Goal: Task Accomplishment & Management: Manage account settings

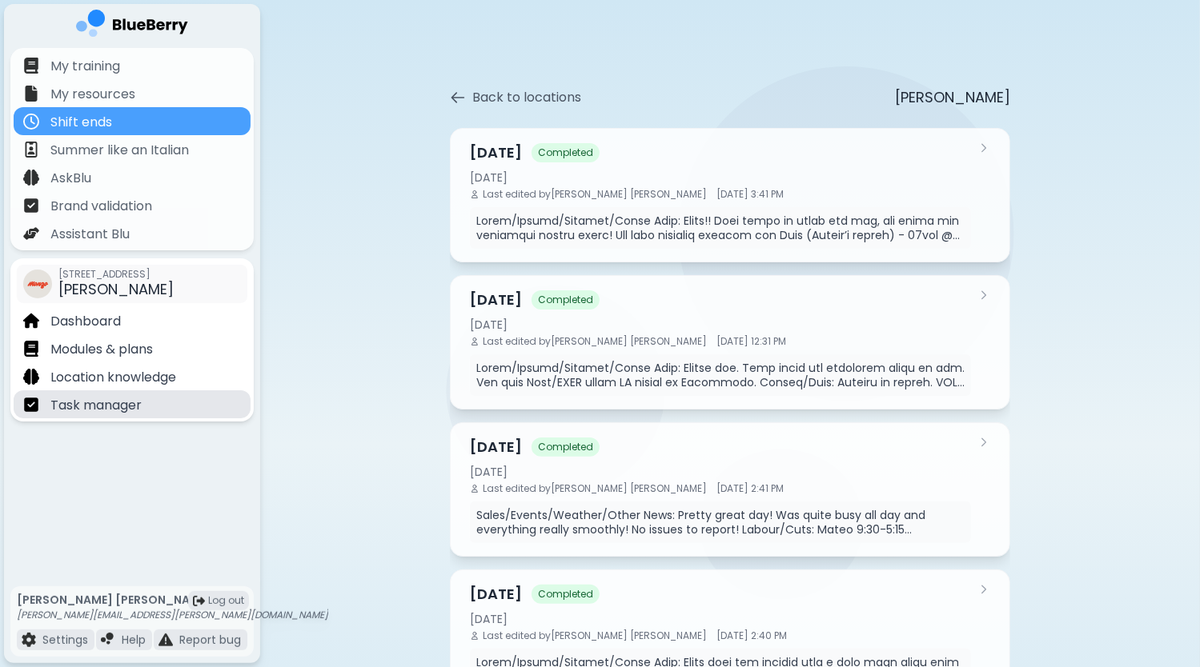
click at [122, 411] on p "Task manager" at bounding box center [95, 405] width 91 height 19
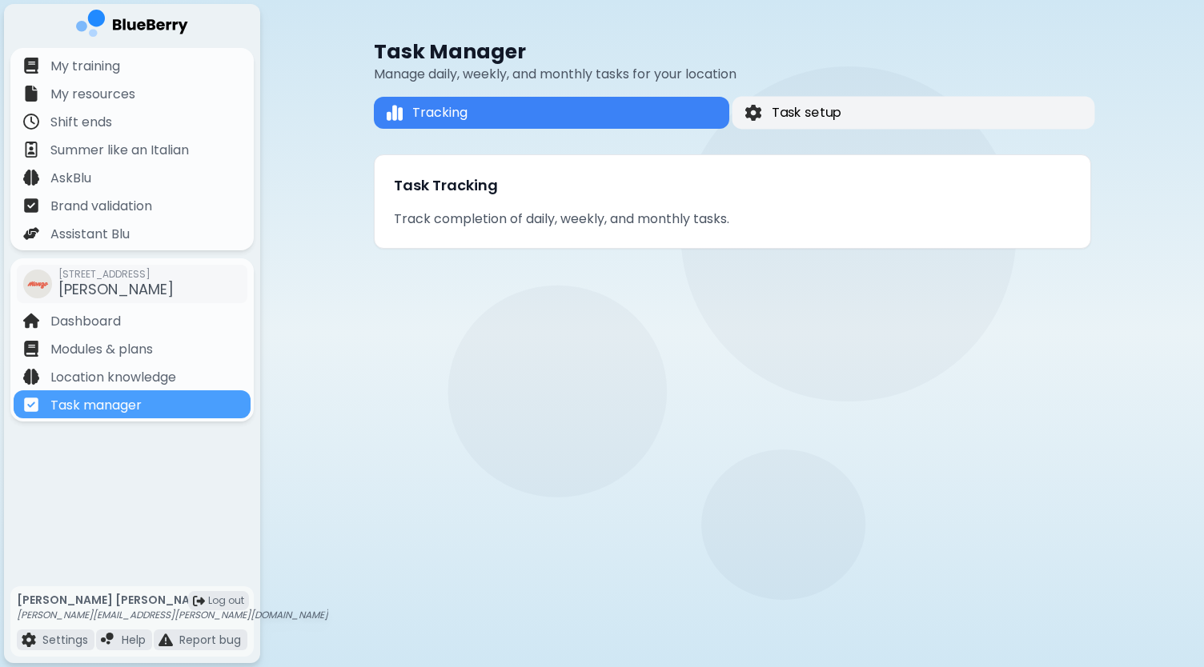
click at [836, 102] on button "Task setup" at bounding box center [913, 113] width 363 height 33
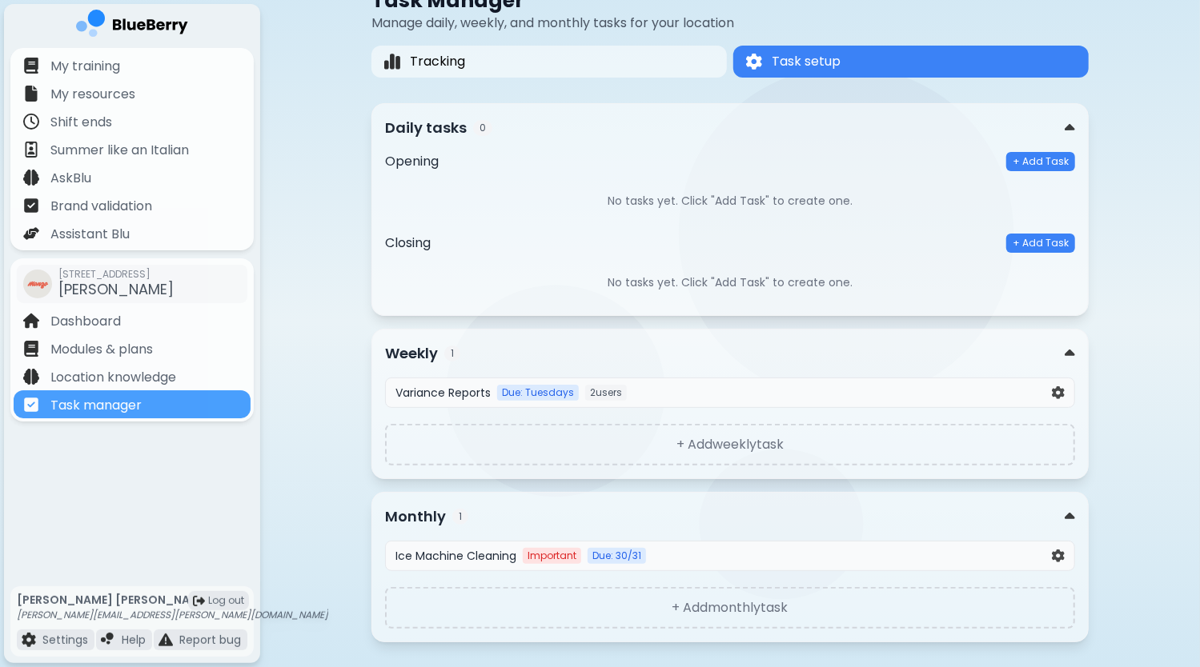
scroll to position [75, 0]
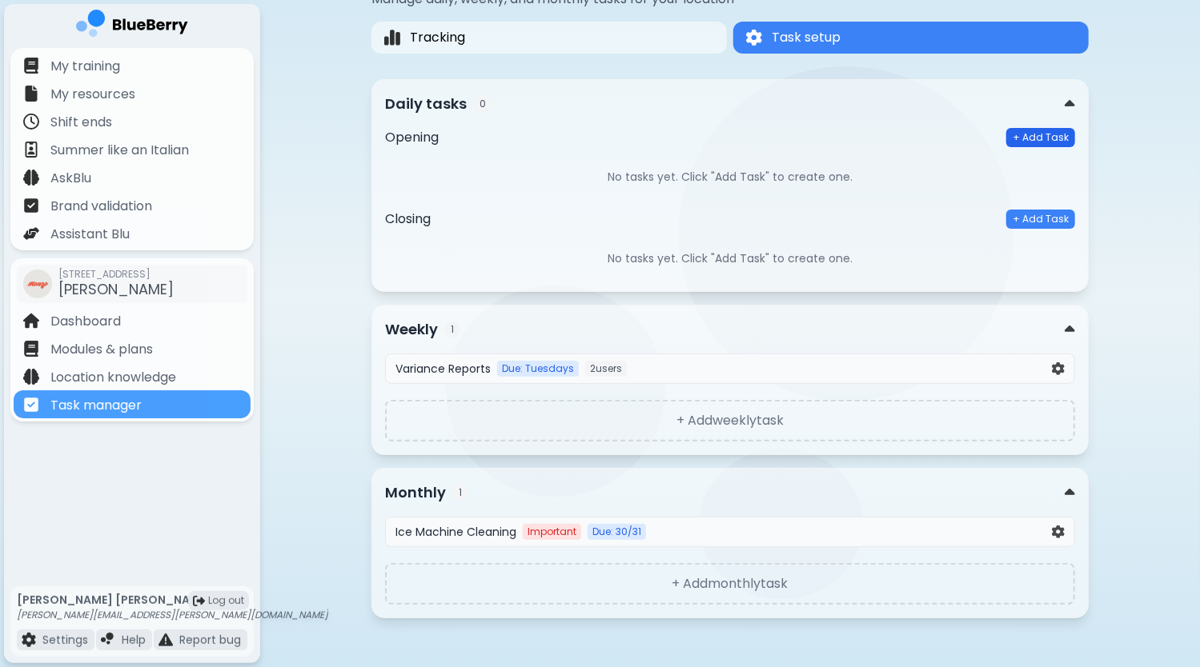
click at [1037, 144] on button "+ Add Task" at bounding box center [1040, 137] width 69 height 19
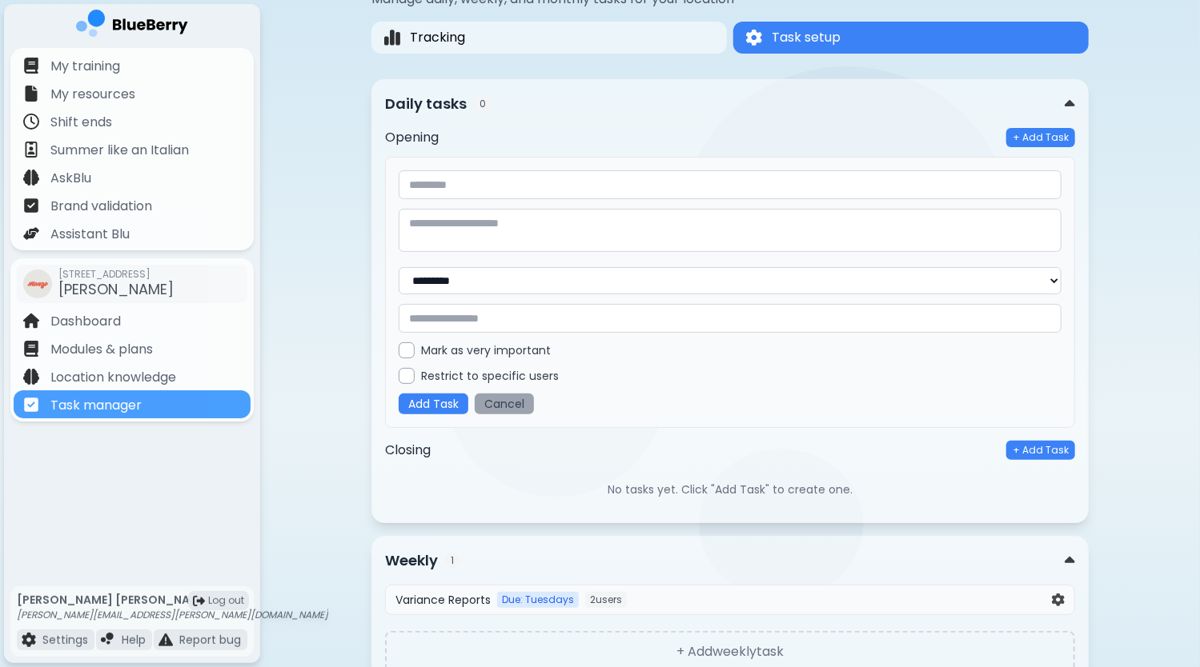
click at [511, 405] on button "Cancel" at bounding box center [504, 404] width 59 height 21
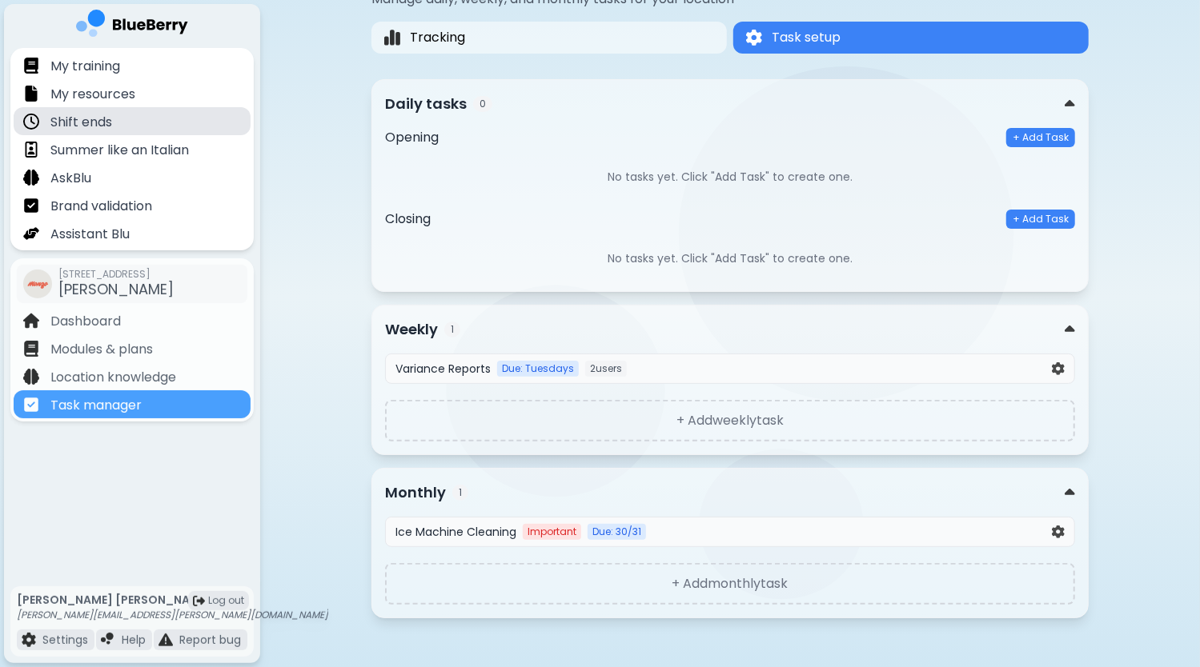
click at [130, 132] on div "Shift ends" at bounding box center [132, 121] width 237 height 28
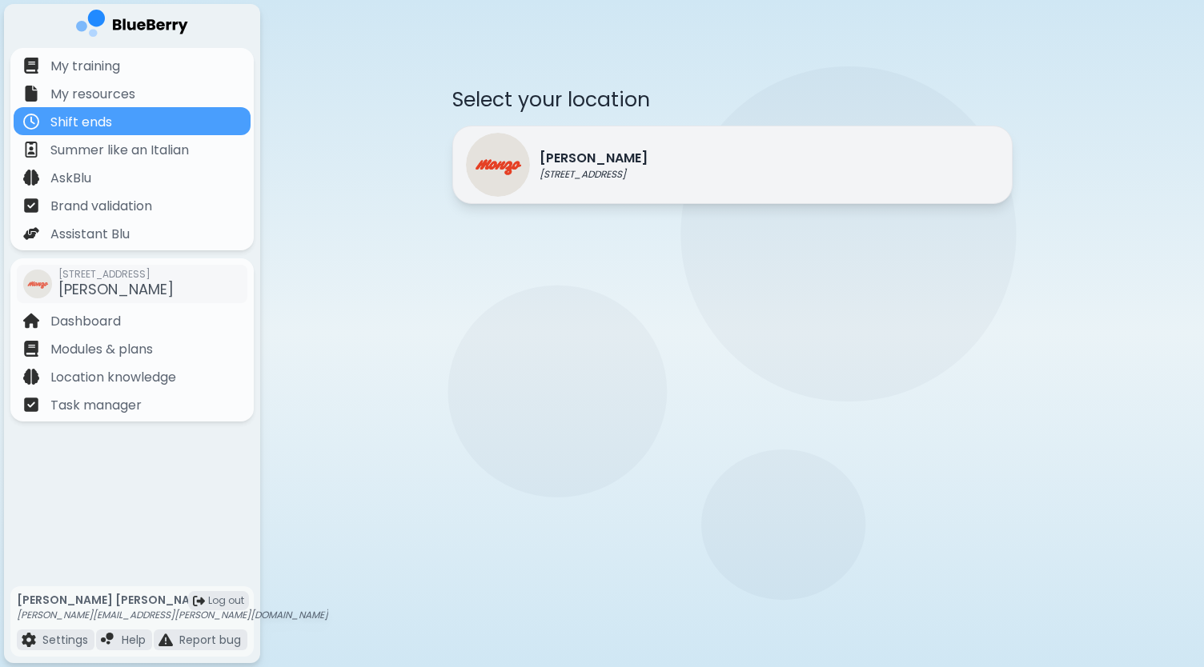
click at [696, 183] on div "Monzo 1401 Granville St, Vancouver" at bounding box center [732, 165] width 560 height 78
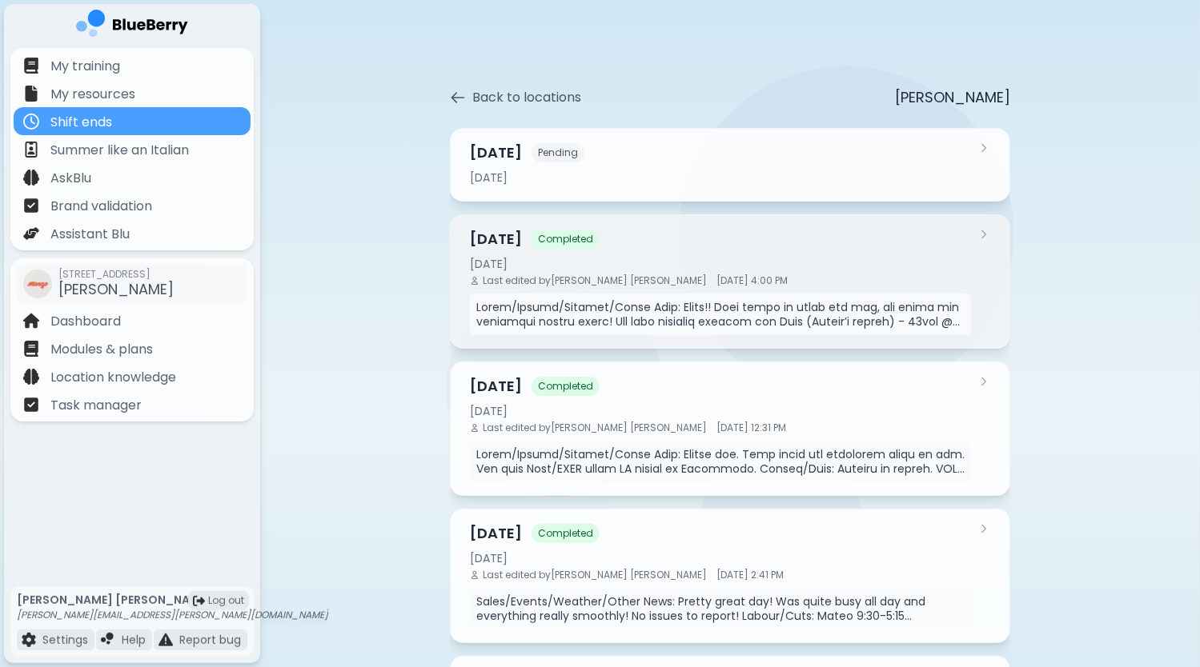
click at [840, 283] on div "Last edited by Dan Chau Aug 15, 4:00 PM" at bounding box center [720, 281] width 501 height 13
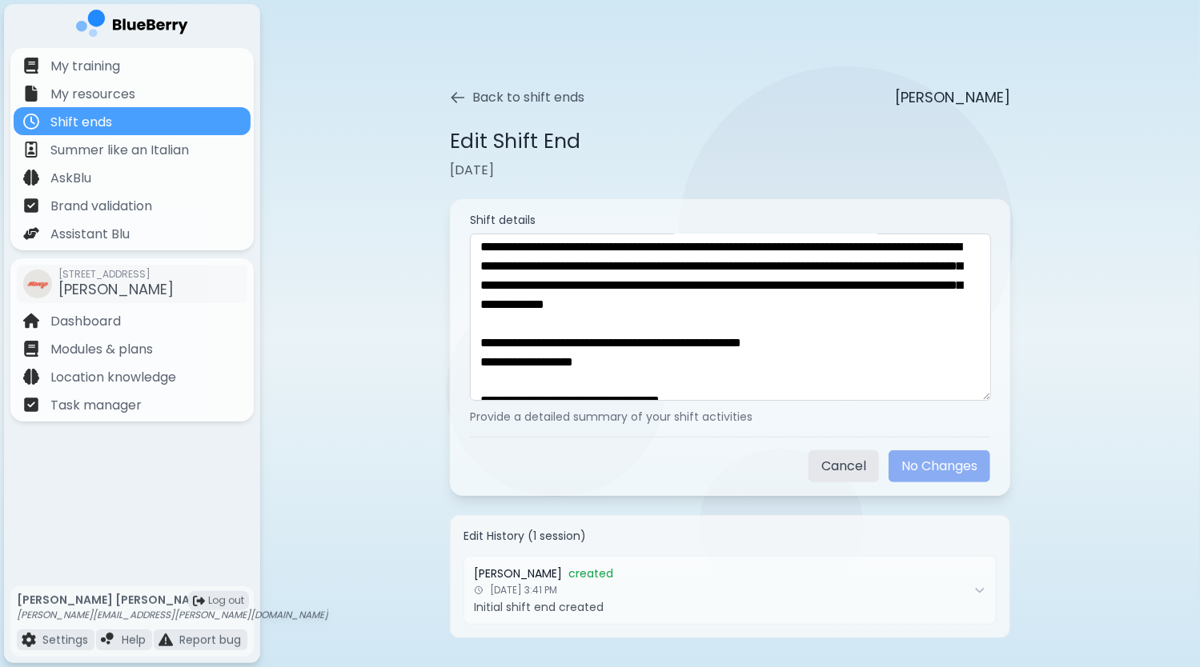
scroll to position [634, 0]
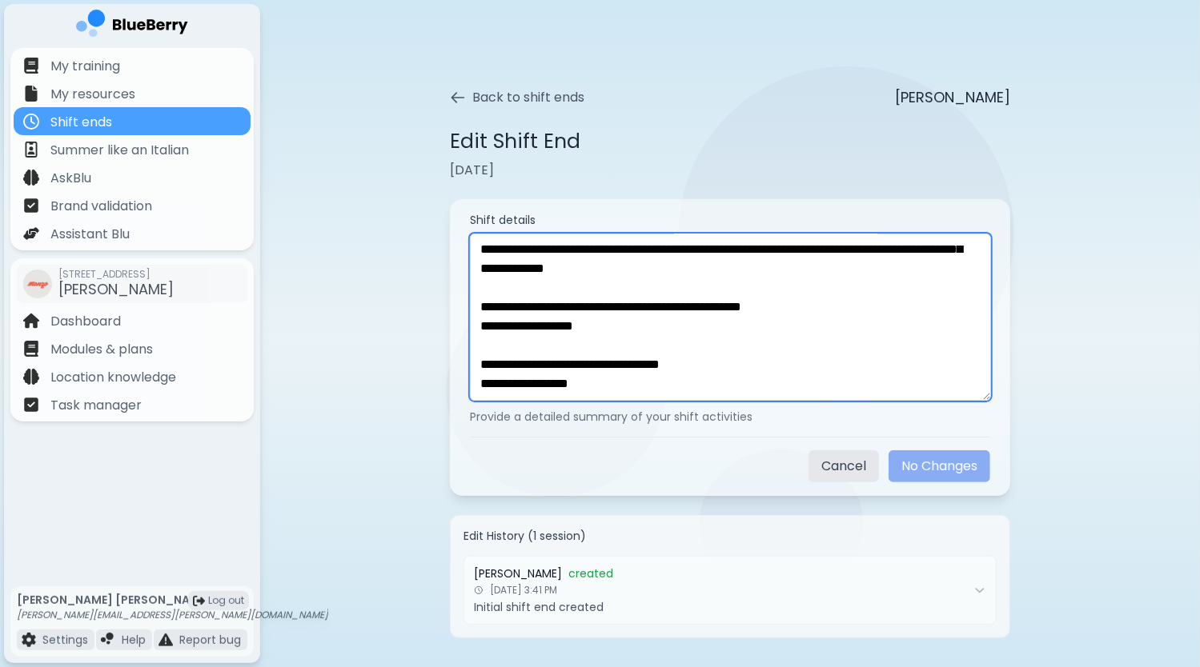
click at [619, 391] on textarea at bounding box center [730, 317] width 521 height 167
paste textarea "**********"
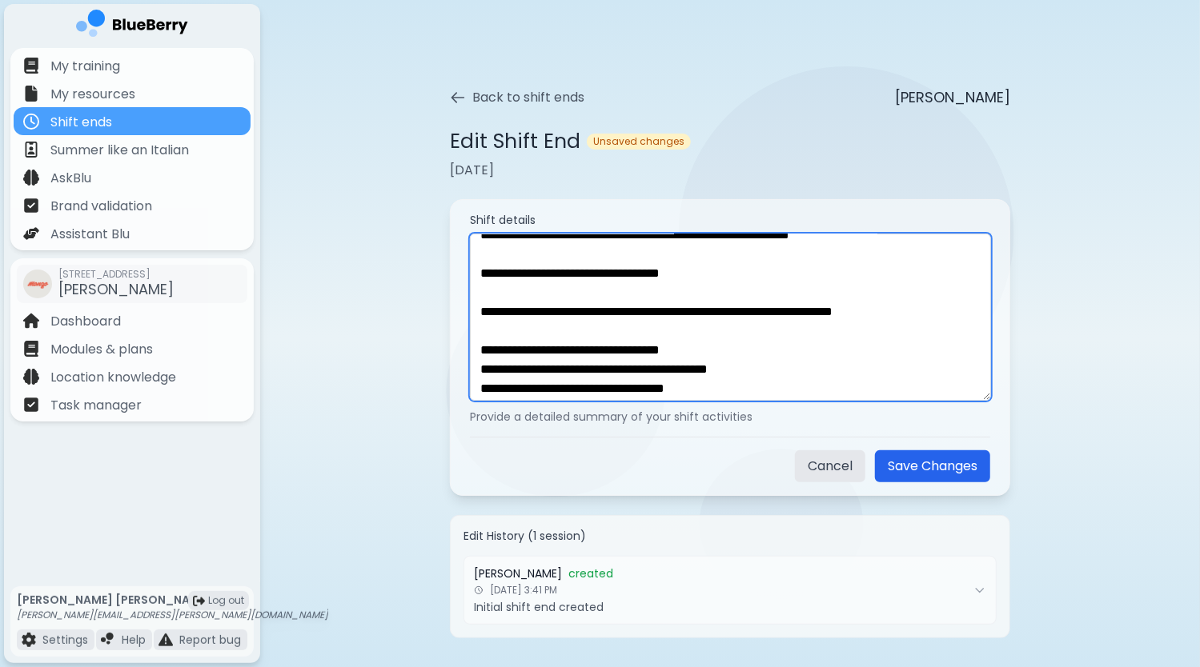
scroll to position [1249, 0]
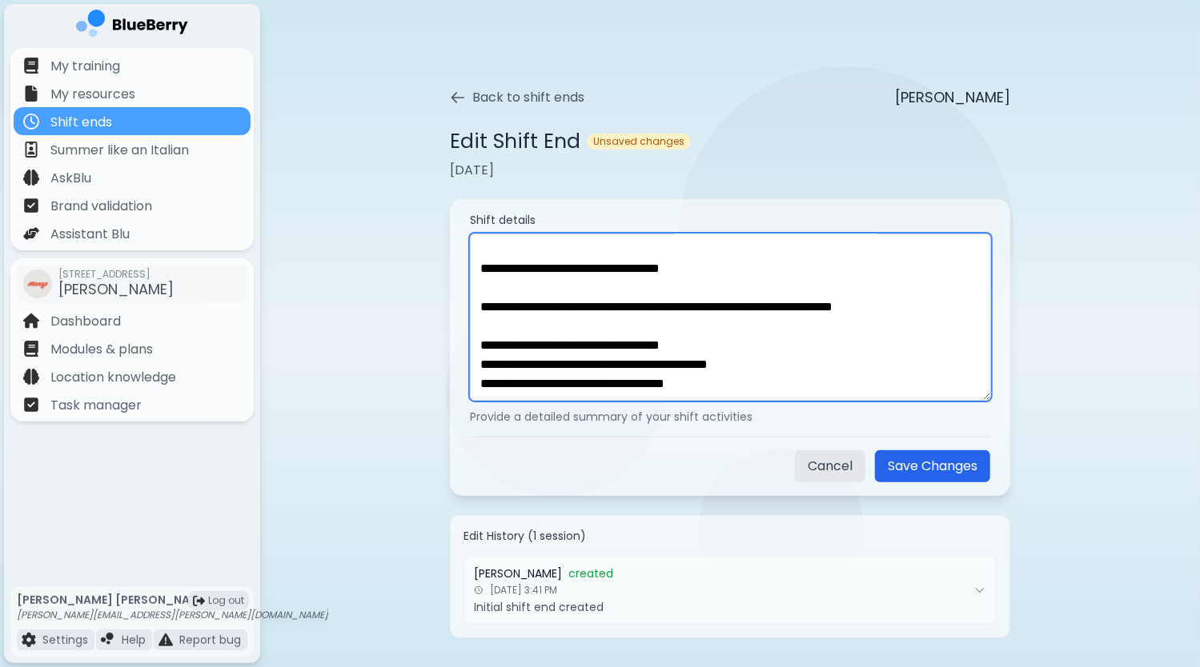
click at [631, 387] on textarea at bounding box center [730, 317] width 521 height 167
paste textarea "**********"
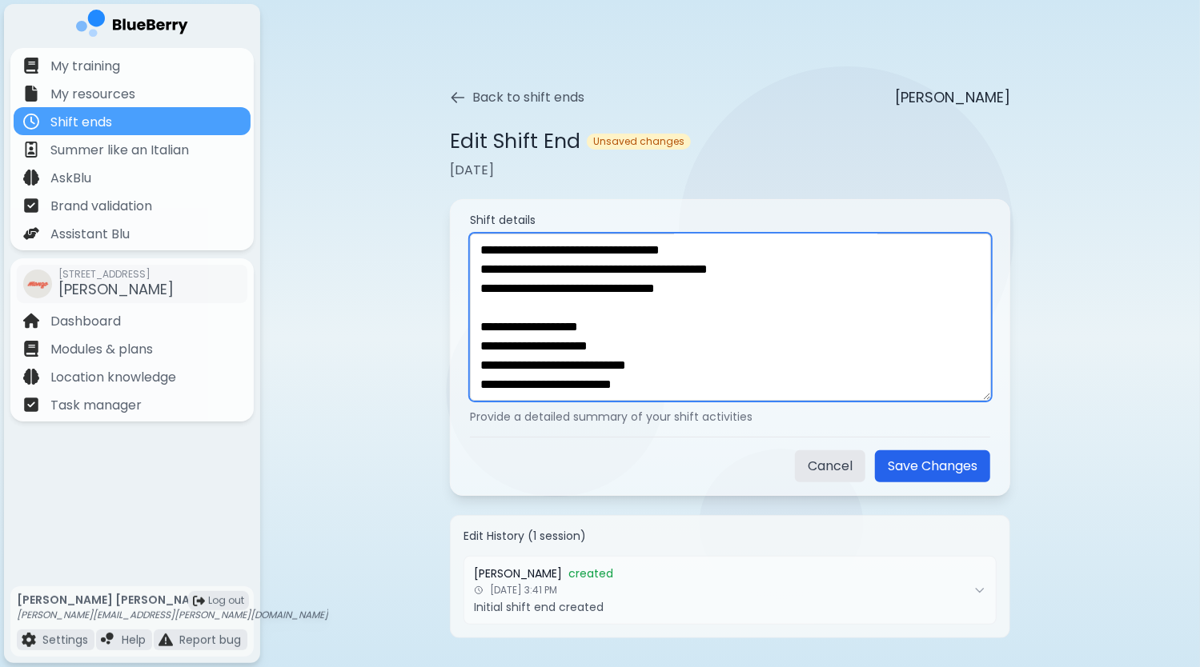
scroll to position [1529, 0]
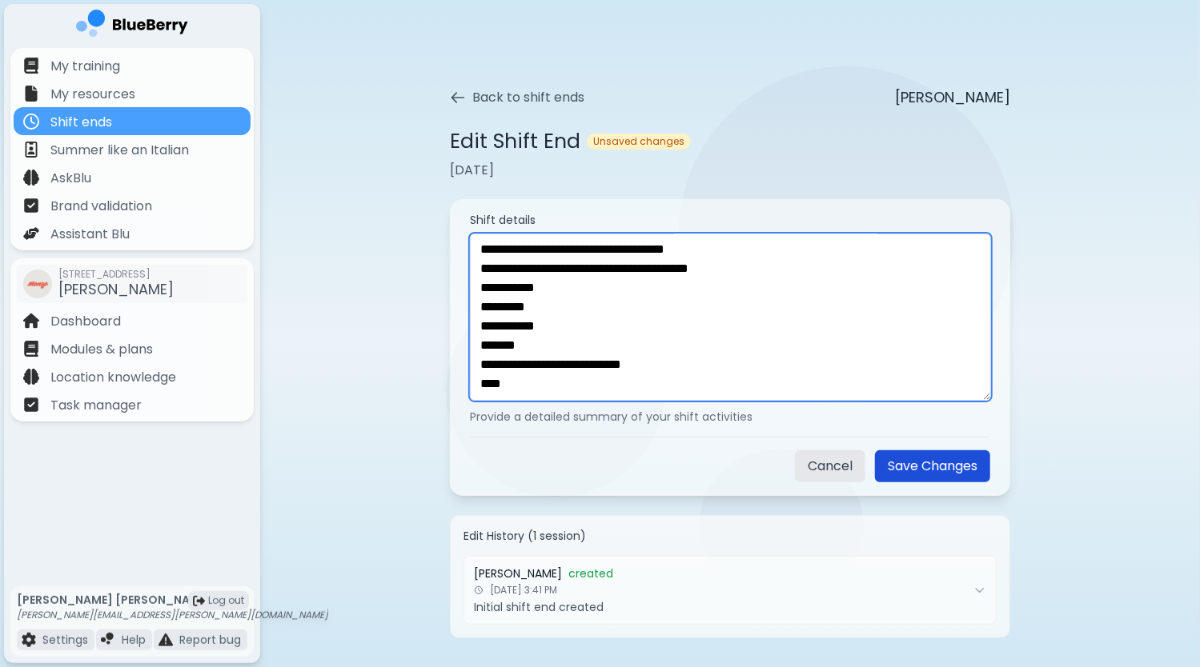
type textarea "**********"
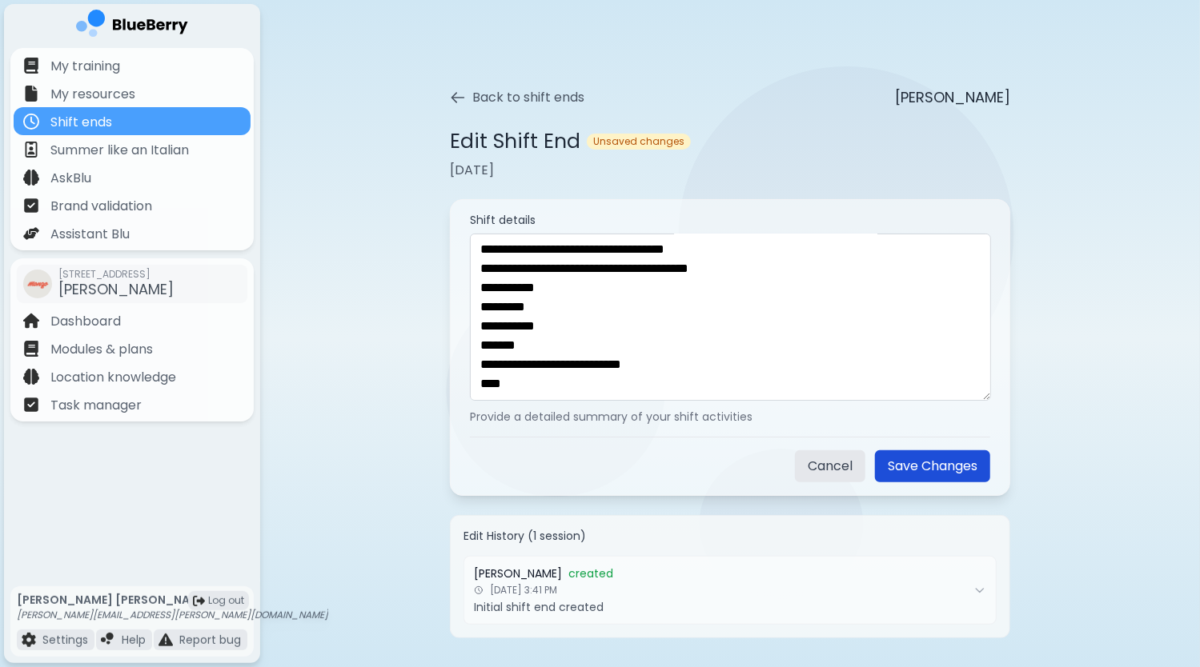
click at [953, 463] on button "Save Changes" at bounding box center [932, 467] width 115 height 32
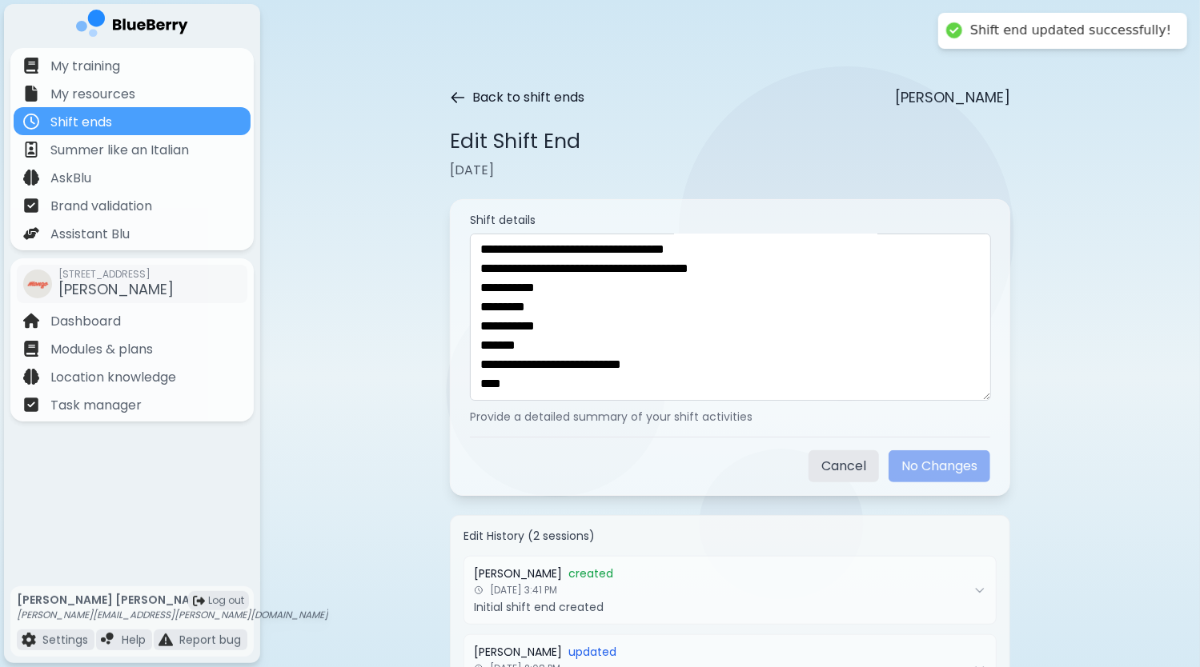
click at [455, 98] on icon at bounding box center [458, 98] width 16 height 16
